Goal: Complete application form

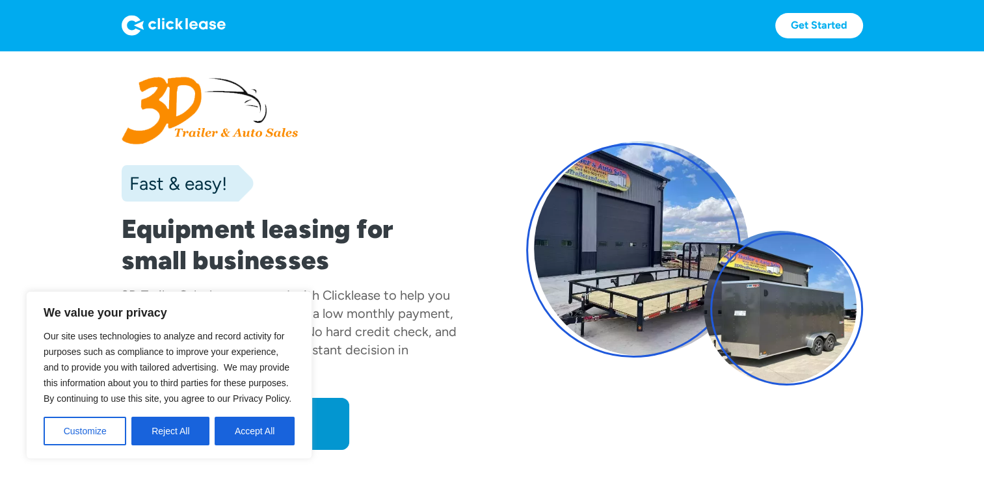
click at [53, 197] on section "Fast & easy! Equipment leasing for small businesses 3D Trailer Sales has partne…" at bounding box center [492, 276] width 984 height 451
click at [96, 433] on button "Customize" at bounding box center [85, 431] width 83 height 29
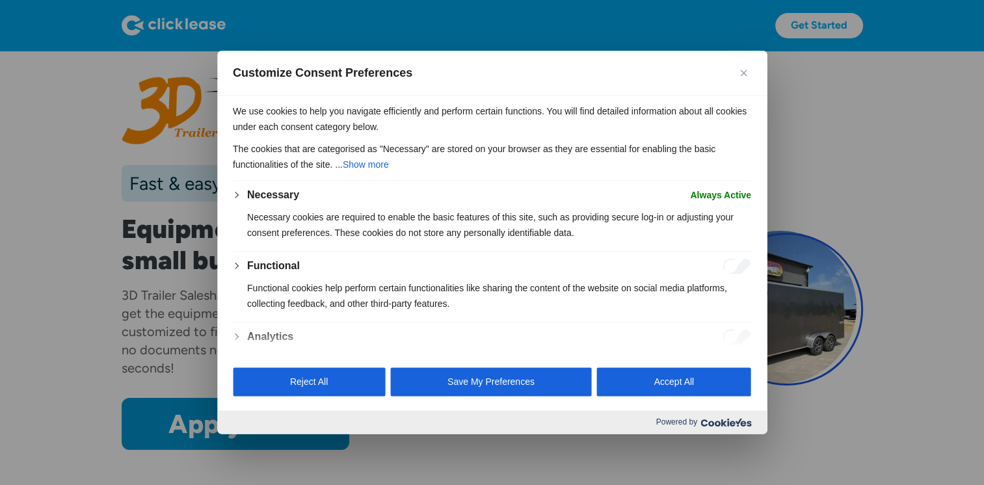
click at [745, 75] on img "Close" at bounding box center [743, 73] width 7 height 7
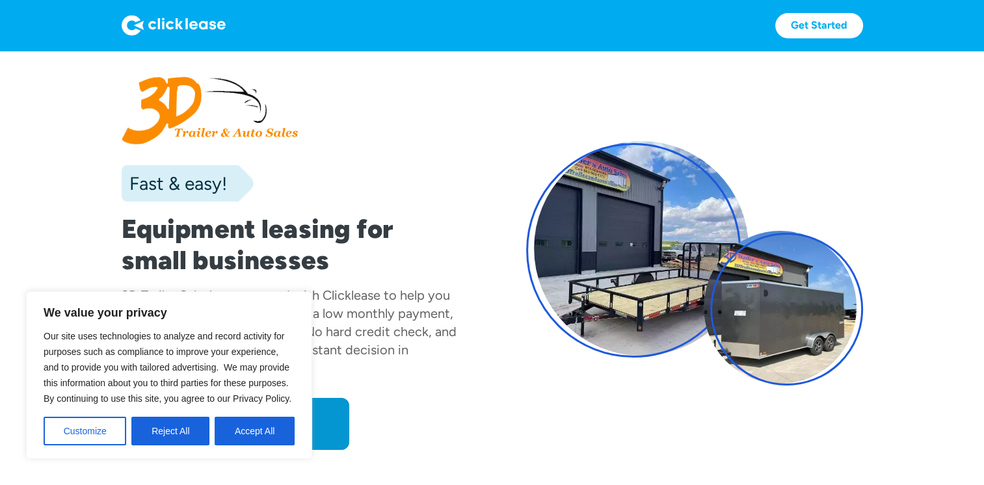
click at [53, 233] on section "Fast & easy! Equipment leasing for small businesses 3D Trailer Sales has partne…" at bounding box center [492, 276] width 984 height 451
click at [174, 431] on button "Reject All" at bounding box center [170, 431] width 78 height 29
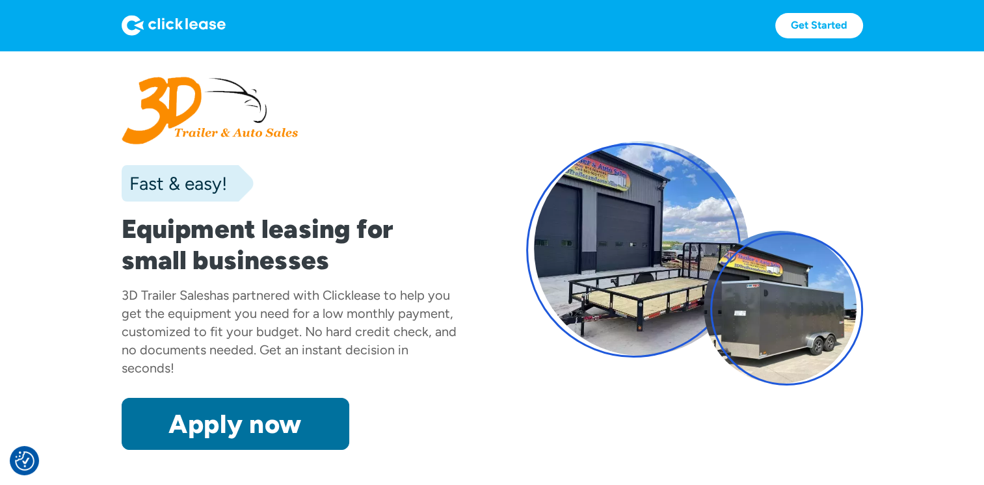
click at [226, 428] on link "Apply now" at bounding box center [236, 424] width 228 height 52
